Goal: Transaction & Acquisition: Purchase product/service

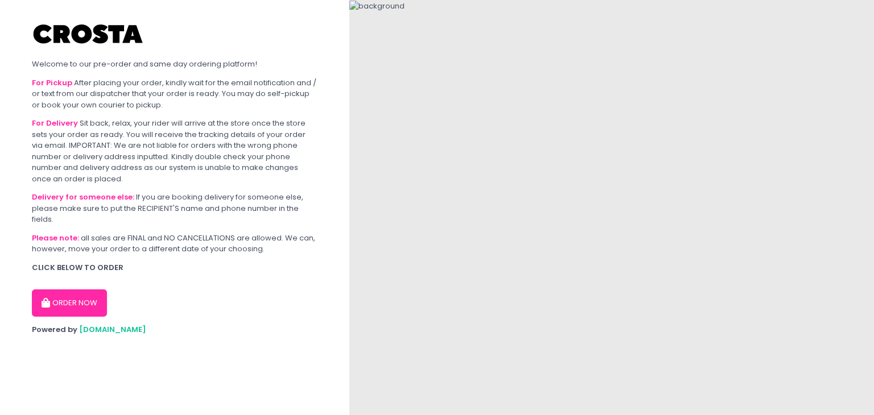
click at [53, 306] on button "ORDER NOW" at bounding box center [69, 303] width 75 height 27
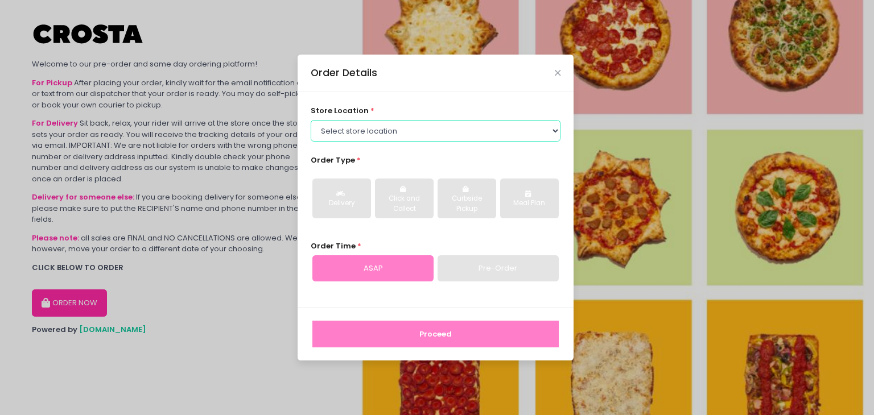
click at [425, 137] on select "Select store location [PERSON_NAME] Pizza - [PERSON_NAME] Pizza - [GEOGRAPHIC_D…" at bounding box center [436, 131] width 250 height 22
select select "5fabb2e53664a8677beaeb89"
click at [311, 120] on select "Select store location [PERSON_NAME] Pizza - [PERSON_NAME] Pizza - [GEOGRAPHIC_D…" at bounding box center [436, 131] width 250 height 22
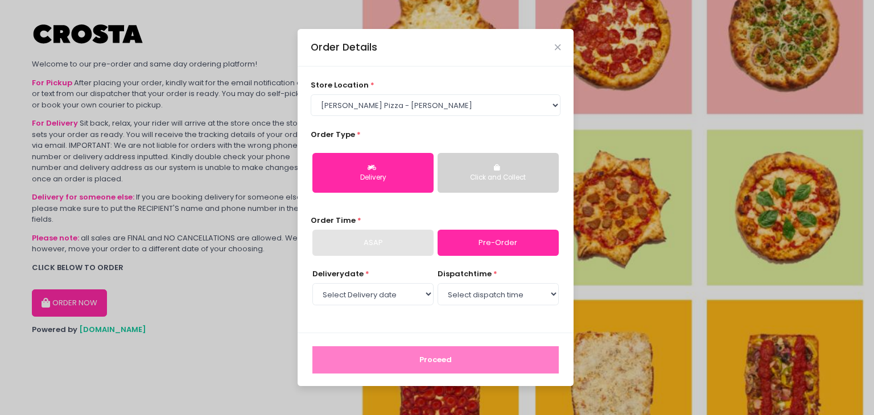
click at [380, 164] on button "Delivery" at bounding box center [372, 173] width 121 height 40
click at [490, 213] on div "store location * Select store location [PERSON_NAME] Pizza - [PERSON_NAME] Pizz…" at bounding box center [435, 200] width 276 height 267
click at [483, 239] on link "Pre-Order" at bounding box center [497, 243] width 121 height 26
click at [387, 296] on select "Select Delivery date [DATE] [DATE] [DATE]" at bounding box center [372, 294] width 121 height 22
select select "[DATE]"
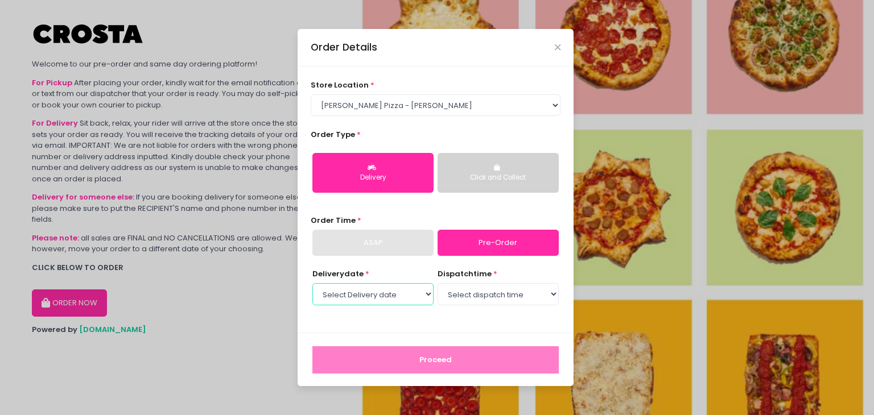
click at [312, 283] on select "Select Delivery date [DATE] [DATE] [DATE]" at bounding box center [372, 294] width 121 height 22
click at [460, 293] on select "Select dispatch time 12:00 PM - 12:30 PM 12:30 PM - 01:00 PM 01:00 PM - 01:30 P…" at bounding box center [497, 294] width 121 height 22
select select "12:00"
click at [437, 283] on select "Select dispatch time 12:00 PM - 12:30 PM 12:30 PM - 01:00 PM 01:00 PM - 01:30 P…" at bounding box center [497, 294] width 121 height 22
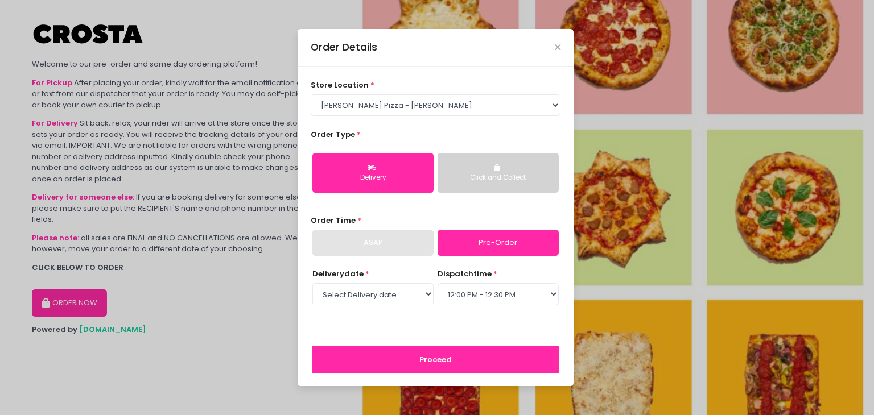
click at [416, 362] on button "Proceed" at bounding box center [435, 359] width 246 height 27
